Goal: Information Seeking & Learning: Learn about a topic

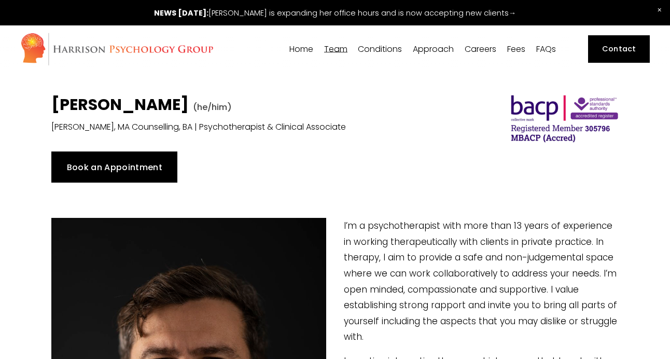
click at [0, 0] on span "[PERSON_NAME]" at bounding box center [0, 0] width 0 height 0
type input "42.85"
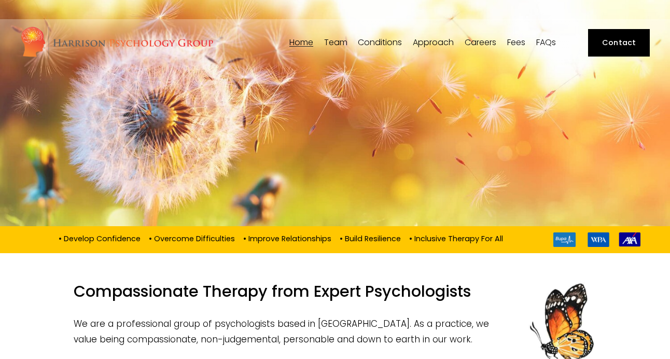
click at [338, 42] on span "Team" at bounding box center [335, 42] width 23 height 8
click at [0, 0] on span "Our Team" at bounding box center [0, 0] width 0 height 0
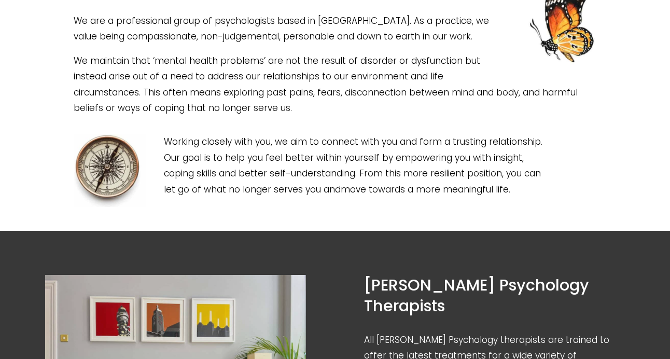
scroll to position [274, 0]
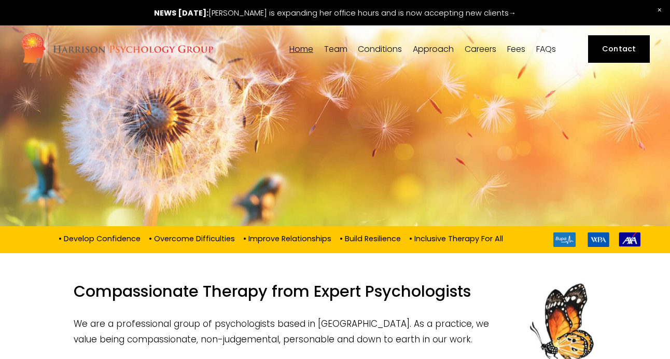
click at [0, 0] on span "Our Team" at bounding box center [0, 0] width 0 height 0
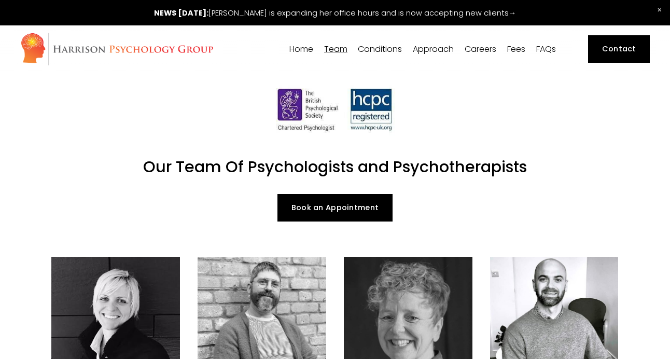
click at [0, 0] on span "[PERSON_NAME]" at bounding box center [0, 0] width 0 height 0
